Goal: Find specific page/section: Find specific page/section

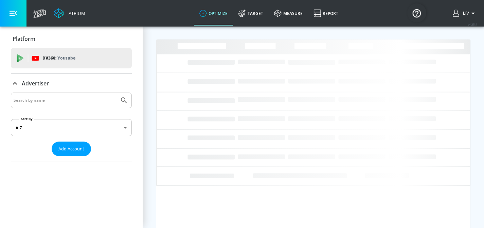
click at [76, 102] on input "Search by name" at bounding box center [65, 100] width 103 height 9
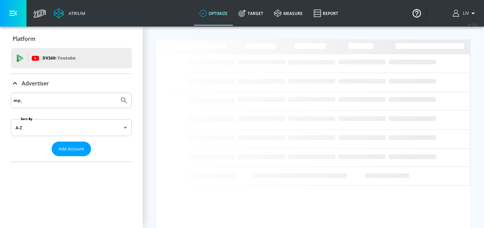
type input "asp_"
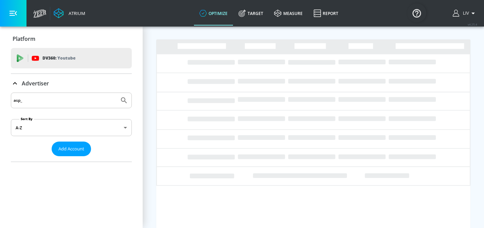
click at [117, 93] on button "Submit Search" at bounding box center [124, 100] width 15 height 15
